Goal: Task Accomplishment & Management: Complete application form

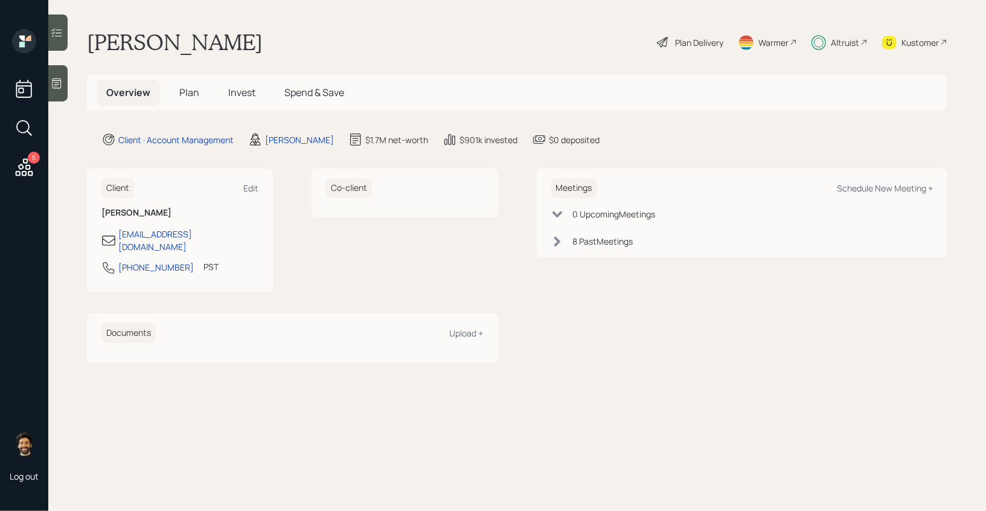
click at [242, 91] on span "Invest" at bounding box center [241, 92] width 27 height 13
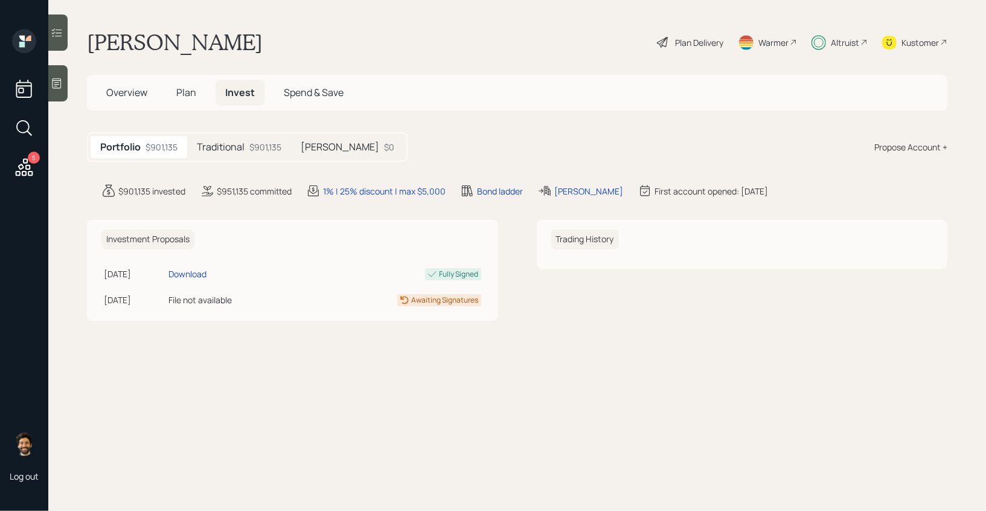
click at [255, 147] on div "$901,135" at bounding box center [265, 147] width 32 height 13
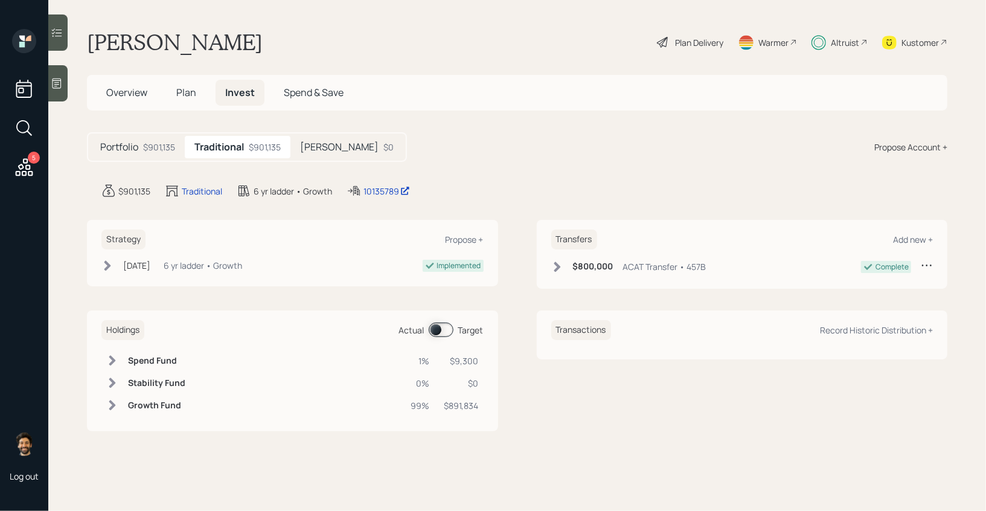
click at [322, 145] on h5 "[PERSON_NAME]" at bounding box center [339, 146] width 79 height 11
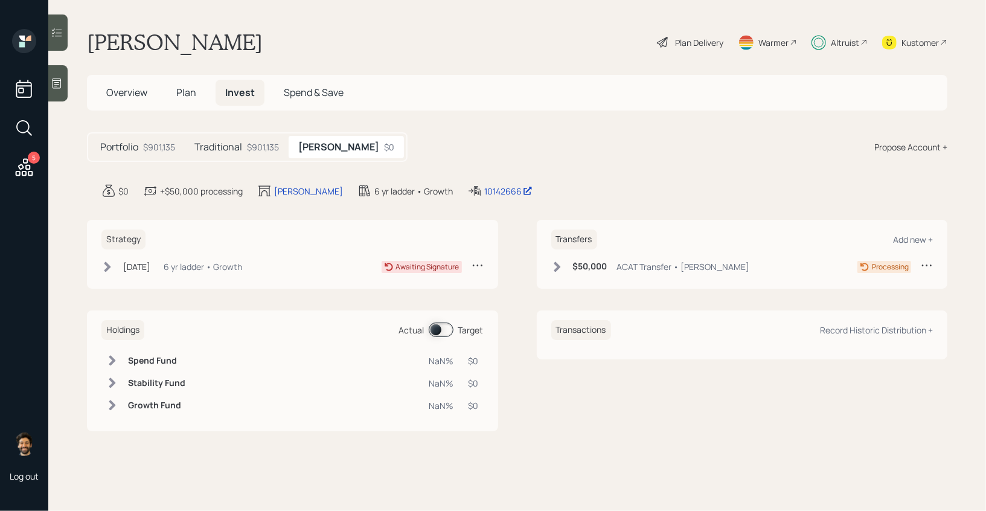
click at [291, 264] on div "[DATE] [DATE] 11:12 AM EDT 6 yr ladder • Growth Awaiting Signature" at bounding box center [292, 266] width 382 height 15
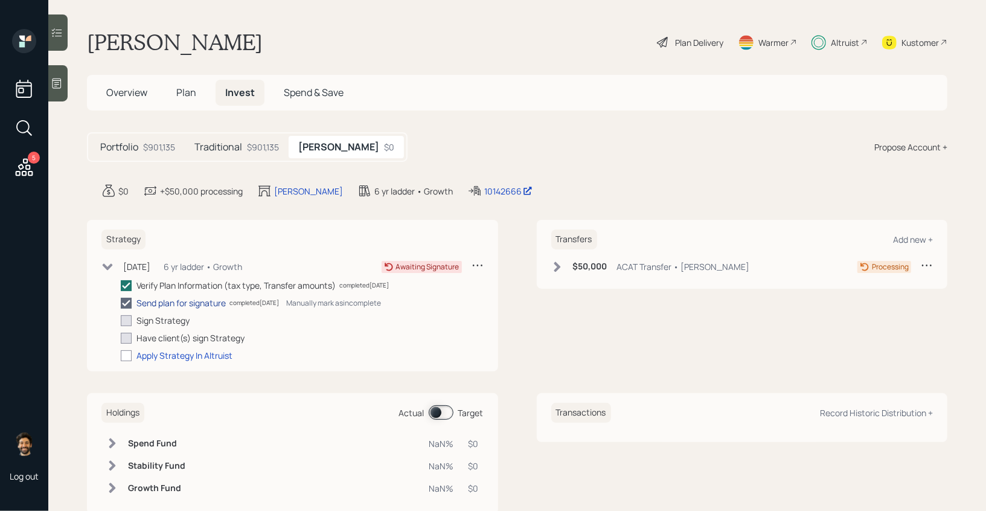
click at [155, 304] on div "Send plan for signature" at bounding box center [181, 303] width 89 height 13
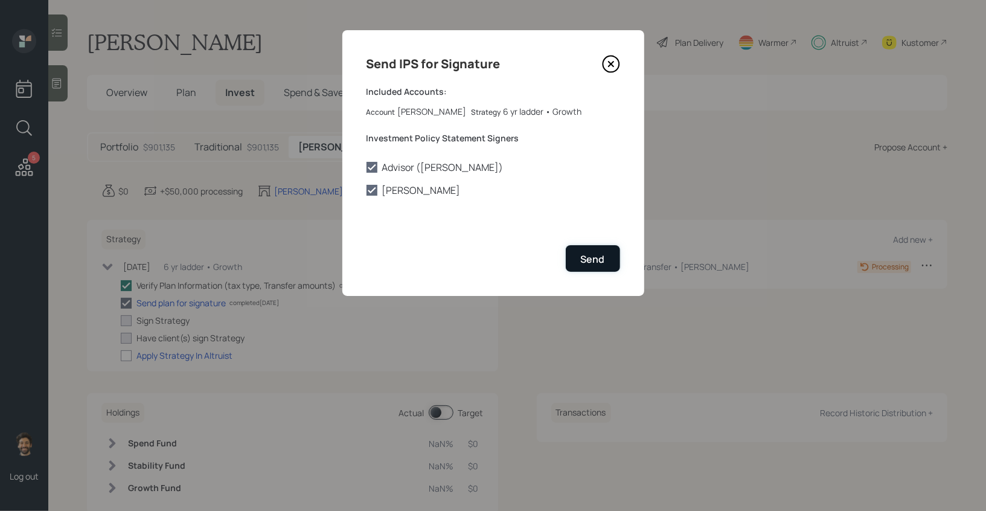
click at [597, 260] on div "Send" at bounding box center [593, 258] width 24 height 13
